Goal: Task Accomplishment & Management: Complete application form

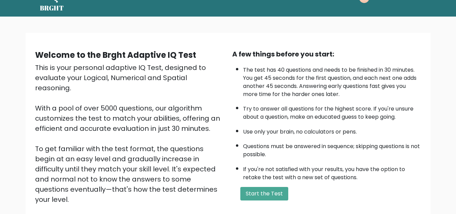
scroll to position [22, 0]
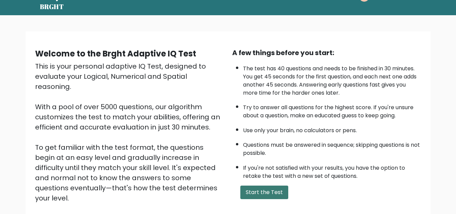
click at [253, 191] on button "Start the Test" at bounding box center [264, 192] width 48 height 14
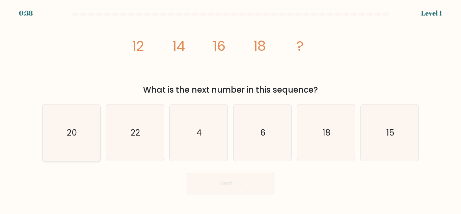
click at [82, 136] on icon "20" at bounding box center [71, 132] width 56 height 56
click at [231, 109] on input "a. 20" at bounding box center [231, 108] width 0 height 2
radio input "true"
click at [206, 187] on button "Next" at bounding box center [231, 183] width 88 height 22
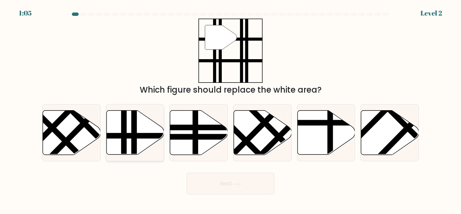
click at [149, 122] on icon at bounding box center [135, 132] width 58 height 44
click at [231, 109] on input "b." at bounding box center [231, 108] width 0 height 2
radio input "true"
click at [202, 177] on button "Next" at bounding box center [231, 183] width 88 height 22
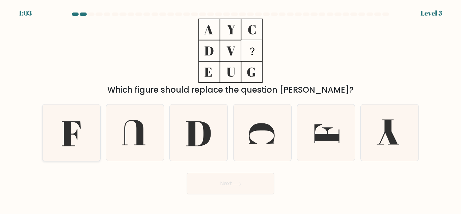
click at [64, 143] on icon at bounding box center [71, 133] width 19 height 25
click at [231, 109] on input "a." at bounding box center [231, 108] width 0 height 2
radio input "true"
click at [214, 191] on button "Next" at bounding box center [231, 183] width 88 height 22
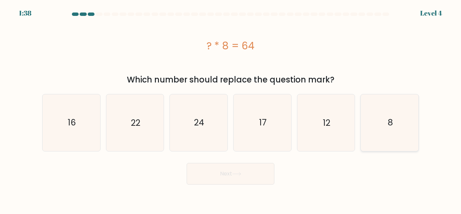
click at [387, 124] on icon "8" at bounding box center [389, 122] width 56 height 56
click at [231, 109] on input "f. 8" at bounding box center [231, 108] width 0 height 2
radio input "true"
click at [264, 171] on button "Next" at bounding box center [231, 174] width 88 height 22
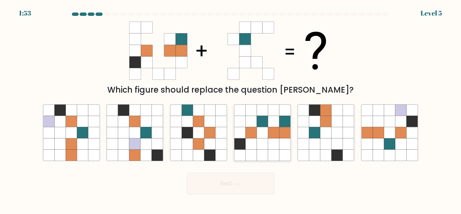
click at [274, 116] on icon at bounding box center [273, 121] width 11 height 11
click at [231, 109] on input "d." at bounding box center [231, 108] width 0 height 2
radio input "true"
click at [240, 177] on button "Next" at bounding box center [231, 183] width 88 height 22
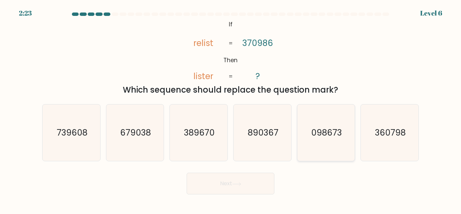
click at [311, 142] on icon "098673" at bounding box center [326, 132] width 56 height 56
click at [231, 109] on input "e. 098673" at bounding box center [231, 108] width 0 height 2
radio input "true"
click at [253, 181] on button "Next" at bounding box center [231, 183] width 88 height 22
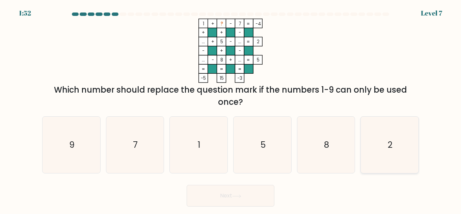
click at [383, 157] on icon "2" at bounding box center [389, 144] width 56 height 56
click at [231, 109] on input "f. 2" at bounding box center [231, 108] width 0 height 2
radio input "true"
click at [238, 203] on button "Next" at bounding box center [231, 196] width 88 height 22
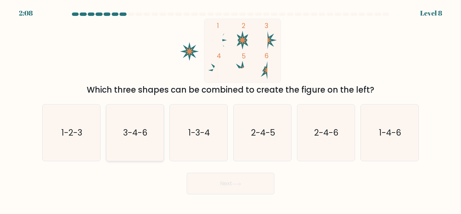
click at [148, 146] on icon "3-4-6" at bounding box center [135, 132] width 56 height 56
click at [231, 109] on input "b. 3-4-6" at bounding box center [231, 108] width 0 height 2
radio input "true"
click at [219, 193] on button "Next" at bounding box center [231, 183] width 88 height 22
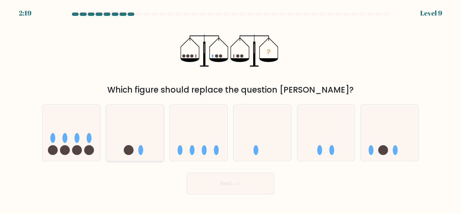
click at [137, 141] on icon at bounding box center [135, 133] width 58 height 48
click at [231, 109] on input "b." at bounding box center [231, 108] width 0 height 2
radio input "true"
click at [201, 188] on button "Next" at bounding box center [231, 183] width 88 height 22
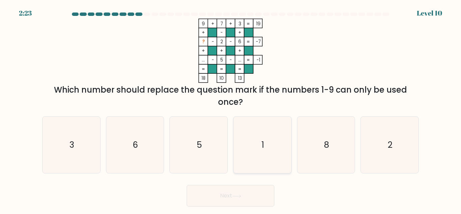
click at [259, 158] on icon "1" at bounding box center [262, 144] width 56 height 56
click at [231, 109] on input "d. 1" at bounding box center [231, 108] width 0 height 2
radio input "true"
click at [242, 189] on button "Next" at bounding box center [231, 196] width 88 height 22
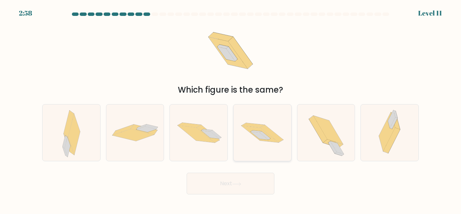
click at [266, 150] on icon at bounding box center [263, 132] width 58 height 38
click at [231, 109] on input "d." at bounding box center [231, 108] width 0 height 2
radio input "true"
click at [252, 182] on button "Next" at bounding box center [231, 183] width 88 height 22
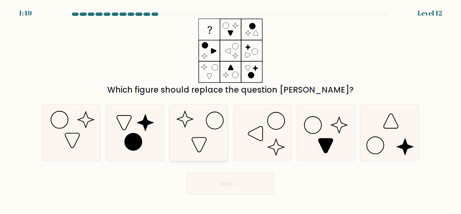
click at [191, 120] on icon at bounding box center [185, 119] width 16 height 16
click at [231, 109] on input "c." at bounding box center [231, 108] width 0 height 2
radio input "true"
click at [204, 179] on button "Next" at bounding box center [231, 183] width 88 height 22
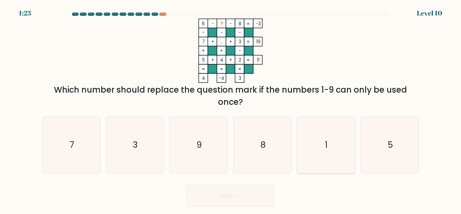
click at [340, 140] on icon "1" at bounding box center [326, 144] width 56 height 56
click at [231, 109] on input "e. 1" at bounding box center [231, 108] width 0 height 2
radio input "true"
click at [257, 189] on button "Next" at bounding box center [231, 196] width 88 height 22
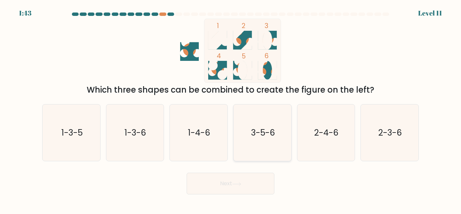
click at [259, 154] on icon "3-5-6" at bounding box center [262, 132] width 56 height 56
click at [231, 109] on input "d. 3-5-6" at bounding box center [231, 108] width 0 height 2
radio input "true"
click at [248, 181] on button "Next" at bounding box center [231, 183] width 88 height 22
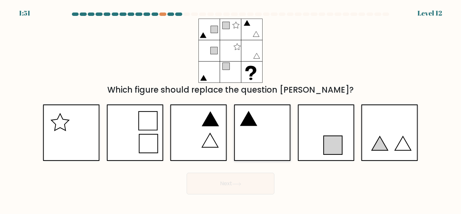
click at [260, 141] on icon at bounding box center [262, 132] width 57 height 56
click at [231, 109] on input "d." at bounding box center [231, 108] width 0 height 2
radio input "true"
click at [249, 178] on button "Next" at bounding box center [231, 183] width 88 height 22
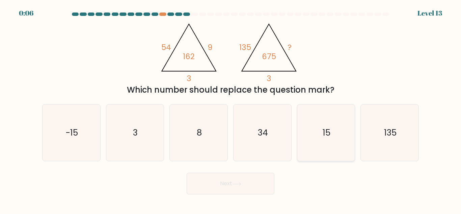
click at [329, 144] on icon "15" at bounding box center [326, 132] width 56 height 56
click at [231, 109] on input "e. 15" at bounding box center [231, 108] width 0 height 2
radio input "true"
click at [250, 184] on button "Next" at bounding box center [231, 183] width 88 height 22
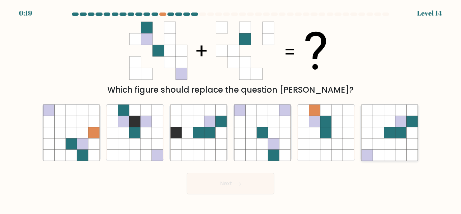
click at [372, 141] on icon at bounding box center [366, 143] width 11 height 11
click at [231, 109] on input "f." at bounding box center [231, 108] width 0 height 2
radio input "true"
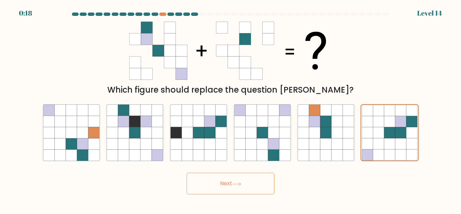
click at [257, 176] on button "Next" at bounding box center [231, 183] width 88 height 22
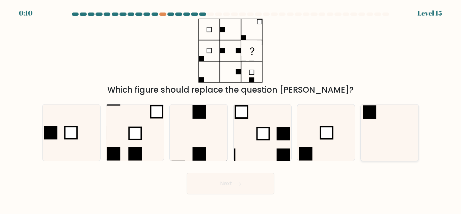
click at [399, 140] on icon at bounding box center [389, 132] width 56 height 56
click at [231, 109] on input "f." at bounding box center [231, 108] width 0 height 2
radio input "true"
click at [247, 189] on button "Next" at bounding box center [231, 183] width 88 height 22
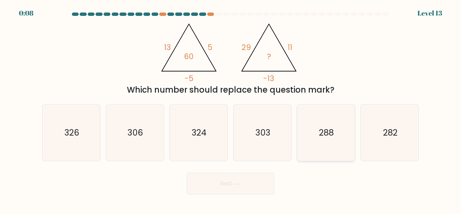
click at [325, 145] on icon "288" at bounding box center [326, 132] width 56 height 56
click at [231, 109] on input "e. 288" at bounding box center [231, 108] width 0 height 2
radio input "true"
click at [235, 174] on button "Next" at bounding box center [231, 183] width 88 height 22
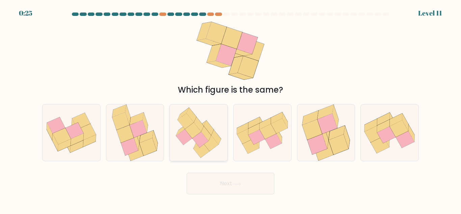
click at [199, 141] on icon at bounding box center [200, 140] width 16 height 16
click at [231, 109] on input "c." at bounding box center [231, 108] width 0 height 2
radio input "true"
click at [224, 182] on button "Next" at bounding box center [231, 183] width 88 height 22
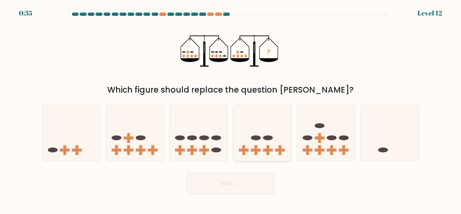
click at [269, 127] on icon at bounding box center [263, 133] width 58 height 48
click at [231, 109] on input "d." at bounding box center [231, 108] width 0 height 2
radio input "true"
click at [256, 179] on button "Next" at bounding box center [231, 183] width 88 height 22
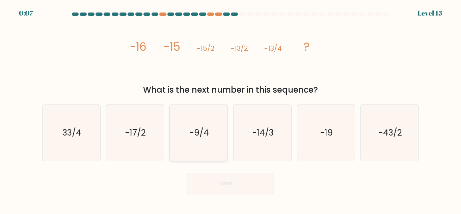
click at [195, 132] on text "-9/4" at bounding box center [199, 133] width 19 height 12
click at [231, 109] on input "c. -9/4" at bounding box center [231, 108] width 0 height 2
radio input "true"
click at [97, 150] on icon "33/4" at bounding box center [71, 132] width 56 height 56
click at [231, 109] on input "a. 33/4" at bounding box center [231, 108] width 0 height 2
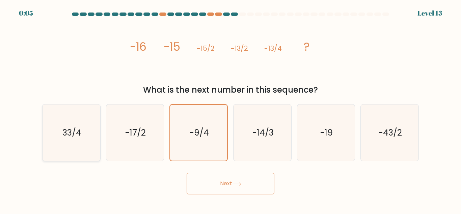
radio input "true"
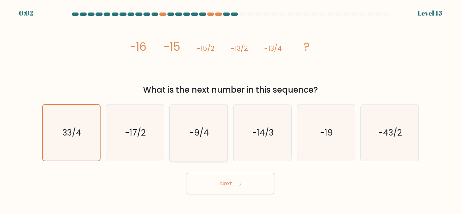
click at [195, 143] on icon "-9/4" at bounding box center [198, 132] width 56 height 56
click at [231, 109] on input "c. -9/4" at bounding box center [231, 108] width 0 height 2
radio input "true"
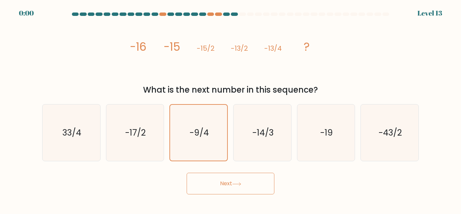
click at [213, 182] on button "Next" at bounding box center [231, 183] width 88 height 22
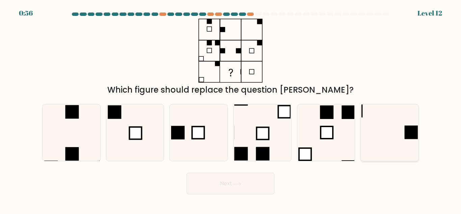
click at [395, 117] on icon at bounding box center [389, 132] width 56 height 56
click at [231, 109] on input "f." at bounding box center [231, 108] width 0 height 2
radio input "true"
click at [245, 187] on button "Next" at bounding box center [231, 183] width 88 height 22
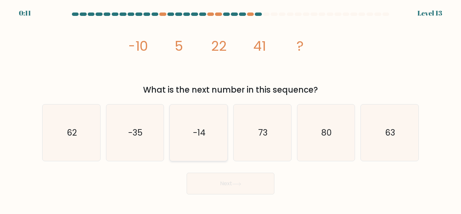
click at [207, 146] on icon "-14" at bounding box center [198, 132] width 56 height 56
click at [231, 109] on input "c. -14" at bounding box center [231, 108] width 0 height 2
radio input "true"
click at [86, 141] on icon "62" at bounding box center [71, 132] width 56 height 56
click at [231, 109] on input "a. 62" at bounding box center [231, 108] width 0 height 2
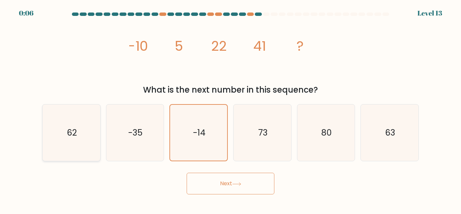
radio input "true"
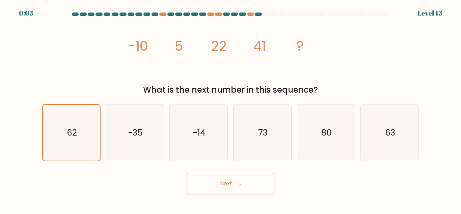
click at [241, 189] on button "Next" at bounding box center [231, 183] width 88 height 22
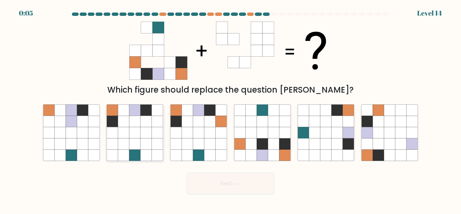
click at [157, 136] on icon at bounding box center [157, 132] width 11 height 11
click at [231, 109] on input "b." at bounding box center [231, 108] width 0 height 2
radio input "true"
click at [227, 177] on button "Next" at bounding box center [231, 183] width 88 height 22
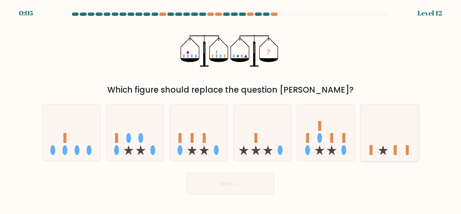
click at [383, 139] on icon at bounding box center [390, 133] width 58 height 48
click at [231, 109] on input "f." at bounding box center [231, 108] width 0 height 2
radio input "true"
click at [256, 181] on button "Next" at bounding box center [231, 183] width 88 height 22
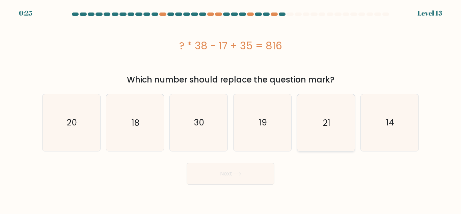
click at [322, 138] on icon "21" at bounding box center [326, 122] width 56 height 56
click at [231, 109] on input "e. 21" at bounding box center [231, 108] width 0 height 2
radio input "true"
click at [245, 182] on button "Next" at bounding box center [231, 174] width 88 height 22
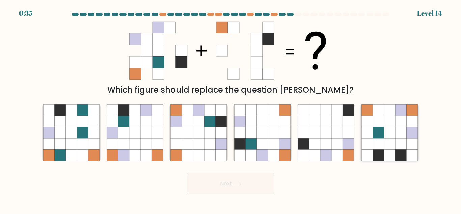
click at [400, 145] on icon at bounding box center [400, 143] width 11 height 11
click at [231, 109] on input "f." at bounding box center [231, 108] width 0 height 2
radio input "true"
click at [264, 179] on button "Next" at bounding box center [231, 183] width 88 height 22
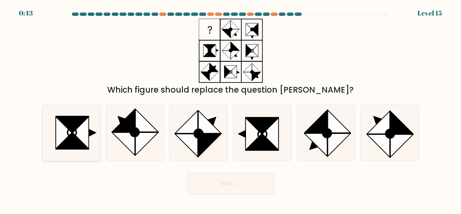
click at [86, 128] on icon at bounding box center [81, 132] width 16 height 32
click at [231, 109] on input "a." at bounding box center [231, 108] width 0 height 2
radio input "true"
click at [201, 182] on button "Next" at bounding box center [231, 183] width 88 height 22
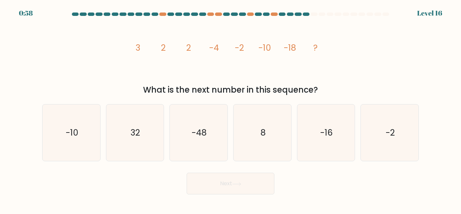
drag, startPoint x: 132, startPoint y: 44, endPoint x: 352, endPoint y: 94, distance: 225.5
click at [352, 94] on div "image/svg+xml 3 2 2 -4 -2 -10 -18 ? What is the next number in this sequence?" at bounding box center [230, 57] width 385 height 77
copy div "3 2 2 -4 -2 -10 -18 ? What is the next number in this sequence?"
click at [235, 154] on icon "8" at bounding box center [262, 132] width 56 height 56
click at [231, 109] on input "d. 8" at bounding box center [231, 108] width 0 height 2
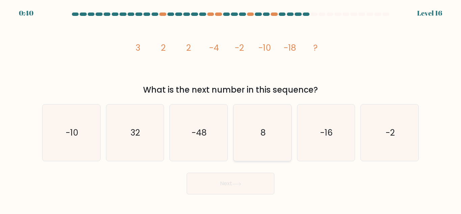
radio input "true"
click at [317, 192] on div "Next" at bounding box center [230, 181] width 385 height 25
click at [342, 135] on icon "-16" at bounding box center [326, 132] width 56 height 56
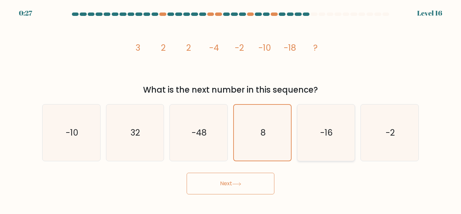
click at [231, 109] on input "e. -16" at bounding box center [231, 108] width 0 height 2
radio input "true"
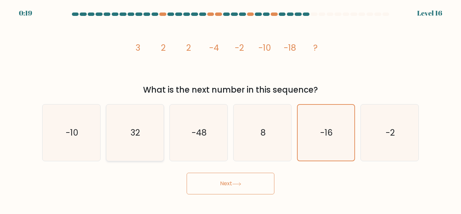
click at [133, 137] on text "32" at bounding box center [135, 133] width 9 height 12
click at [231, 109] on input "b. 32" at bounding box center [231, 108] width 0 height 2
radio input "true"
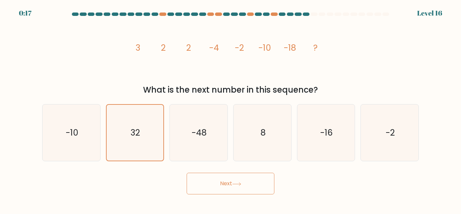
click at [218, 178] on button "Next" at bounding box center [231, 183] width 88 height 22
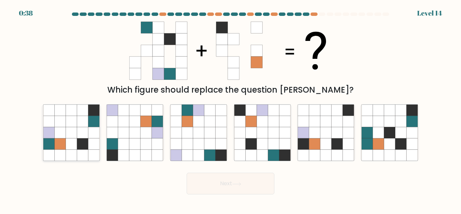
click at [72, 136] on icon at bounding box center [71, 132] width 11 height 11
click at [231, 109] on input "a." at bounding box center [231, 108] width 0 height 2
radio input "true"
click at [212, 196] on body "0:36 Level 14" at bounding box center [230, 107] width 461 height 214
click at [222, 184] on button "Next" at bounding box center [231, 183] width 88 height 22
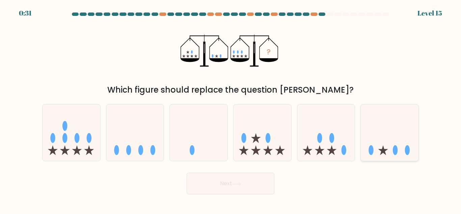
click at [364, 127] on icon at bounding box center [390, 133] width 58 height 48
click at [231, 109] on input "f." at bounding box center [231, 108] width 0 height 2
radio input "true"
click at [225, 191] on button "Next" at bounding box center [231, 183] width 88 height 22
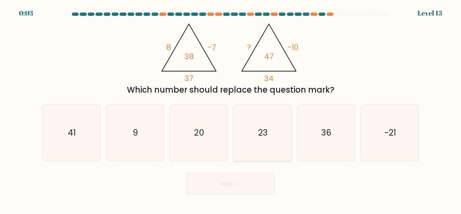
click at [273, 143] on icon "23" at bounding box center [262, 132] width 56 height 56
click at [231, 109] on input "d. 23" at bounding box center [231, 108] width 0 height 2
radio input "true"
click at [252, 171] on div "Next" at bounding box center [230, 181] width 385 height 25
click at [252, 178] on button "Next" at bounding box center [231, 183] width 88 height 22
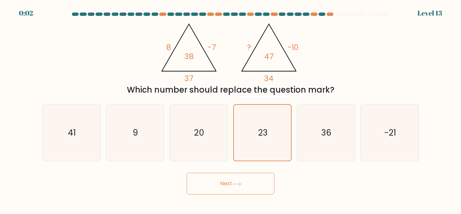
click at [252, 178] on button "Next" at bounding box center [231, 183] width 88 height 22
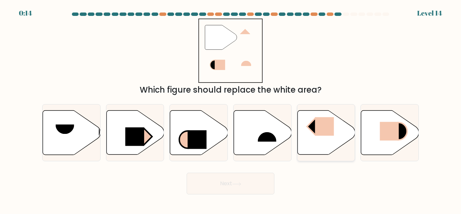
click at [334, 127] on icon at bounding box center [326, 132] width 58 height 44
click at [231, 109] on input "e." at bounding box center [231, 108] width 0 height 2
radio input "true"
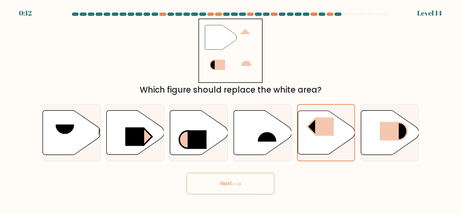
click at [239, 180] on button "Next" at bounding box center [231, 183] width 88 height 22
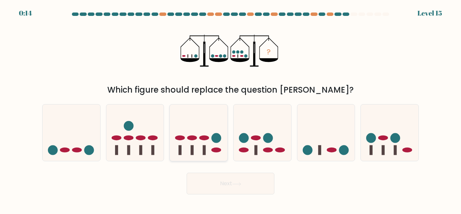
click at [194, 131] on icon at bounding box center [199, 133] width 58 height 48
click at [231, 109] on input "c." at bounding box center [231, 108] width 0 height 2
radio input "true"
click at [222, 187] on button "Next" at bounding box center [231, 183] width 88 height 22
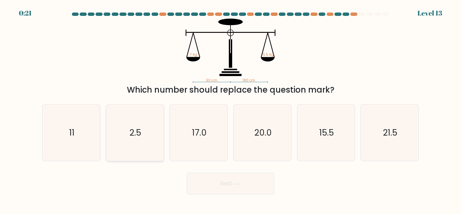
click at [149, 133] on icon "2.5" at bounding box center [135, 132] width 56 height 56
click at [231, 109] on input "b. 2.5" at bounding box center [231, 108] width 0 height 2
radio input "true"
click at [210, 179] on button "Next" at bounding box center [231, 183] width 88 height 22
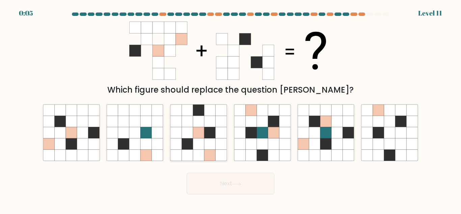
click at [214, 154] on icon at bounding box center [209, 155] width 11 height 11
click at [231, 109] on input "c." at bounding box center [231, 108] width 0 height 2
radio input "true"
click at [239, 187] on button "Next" at bounding box center [231, 183] width 88 height 22
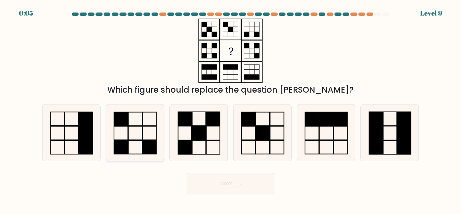
click at [142, 136] on rect at bounding box center [136, 133] width 14 height 14
click at [231, 109] on input "b." at bounding box center [231, 108] width 0 height 2
radio input "true"
click at [208, 186] on button "Next" at bounding box center [231, 183] width 88 height 22
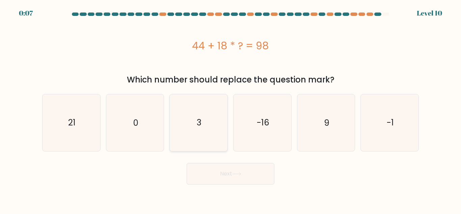
click at [212, 133] on icon "3" at bounding box center [198, 122] width 56 height 56
click at [231, 109] on input "c. 3" at bounding box center [231, 108] width 0 height 2
radio input "true"
click at [76, 119] on icon "21" at bounding box center [71, 122] width 56 height 56
click at [231, 109] on input "a. 21" at bounding box center [231, 108] width 0 height 2
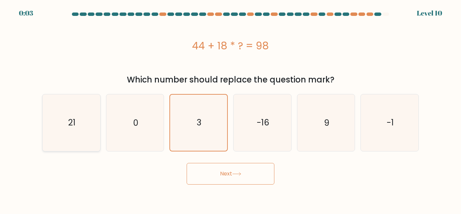
radio input "true"
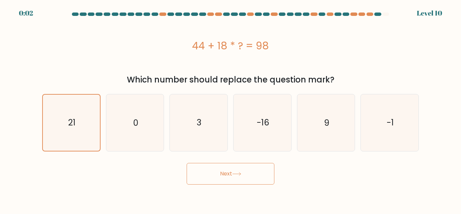
click at [208, 168] on button "Next" at bounding box center [231, 174] width 88 height 22
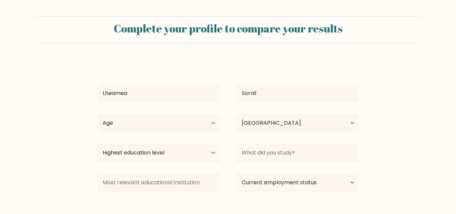
select select "PH"
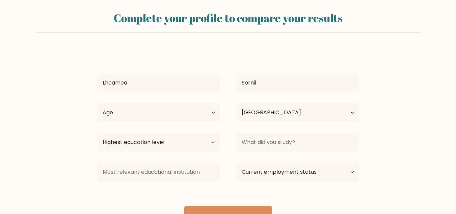
scroll to position [42, 0]
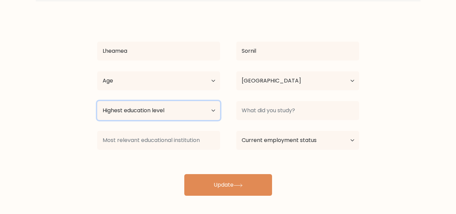
click at [198, 108] on select "Highest education level No schooling Primary Lower Secondary Upper Secondary Oc…" at bounding box center [158, 110] width 123 height 19
select select "bachelors_degree"
click at [97, 101] on select "Highest education level No schooling Primary Lower Secondary Upper Secondary Oc…" at bounding box center [158, 110] width 123 height 19
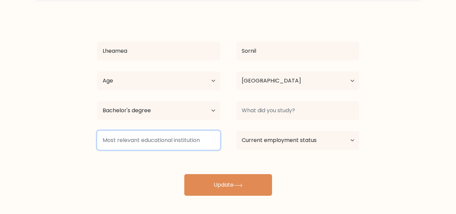
click at [203, 143] on input at bounding box center [158, 140] width 123 height 19
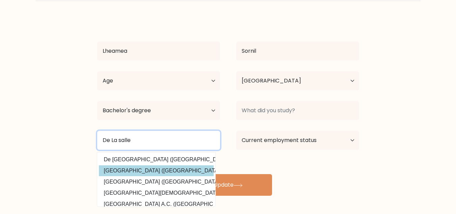
scroll to position [0, 0]
type input "De La salle"
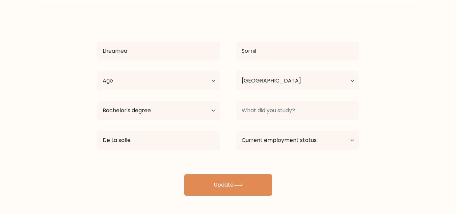
click at [150, 171] on div "Lheamea Sornil Age Under 18 years old 18-24 years old 25-34 years old 35-44 yea…" at bounding box center [228, 106] width 270 height 178
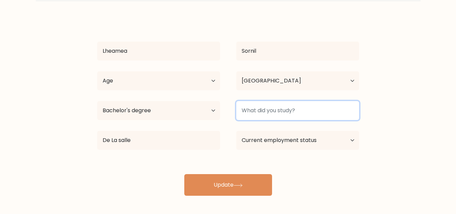
click at [277, 112] on input at bounding box center [297, 110] width 123 height 19
type input "DVM"
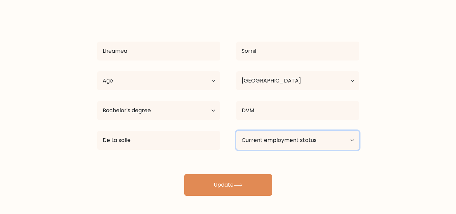
click at [273, 143] on select "Current employment status Employed Student Retired Other / prefer not to answer" at bounding box center [297, 140] width 123 height 19
select select "student"
click at [236, 131] on select "Current employment status Employed Student Retired Other / prefer not to answer" at bounding box center [297, 140] width 123 height 19
click at [287, 143] on select "Current employment status Employed Student Retired Other / prefer not to answer" at bounding box center [297, 140] width 123 height 19
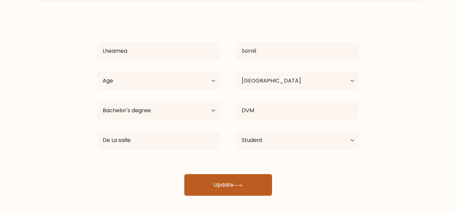
click at [207, 180] on button "Update" at bounding box center [228, 185] width 88 height 22
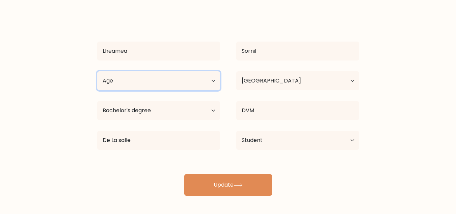
click at [165, 79] on select "Age Under 18 years old 18-24 years old 25-34 years old 35-44 years old 45-54 ye…" at bounding box center [158, 80] width 123 height 19
select select "18_24"
click at [97, 71] on select "Age Under 18 years old 18-24 years old 25-34 years old 35-44 years old 45-54 ye…" at bounding box center [158, 80] width 123 height 19
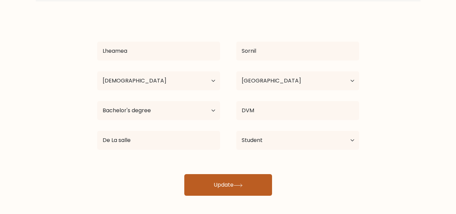
click at [210, 176] on button "Update" at bounding box center [228, 185] width 88 height 22
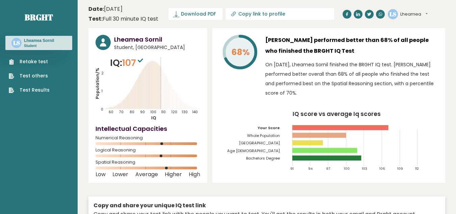
click at [268, 50] on h3 "[PERSON_NAME] performed better than 68% of all people who finished the BRGHT IQ…" at bounding box center [351, 46] width 173 height 22
